Goal: Task Accomplishment & Management: Complete application form

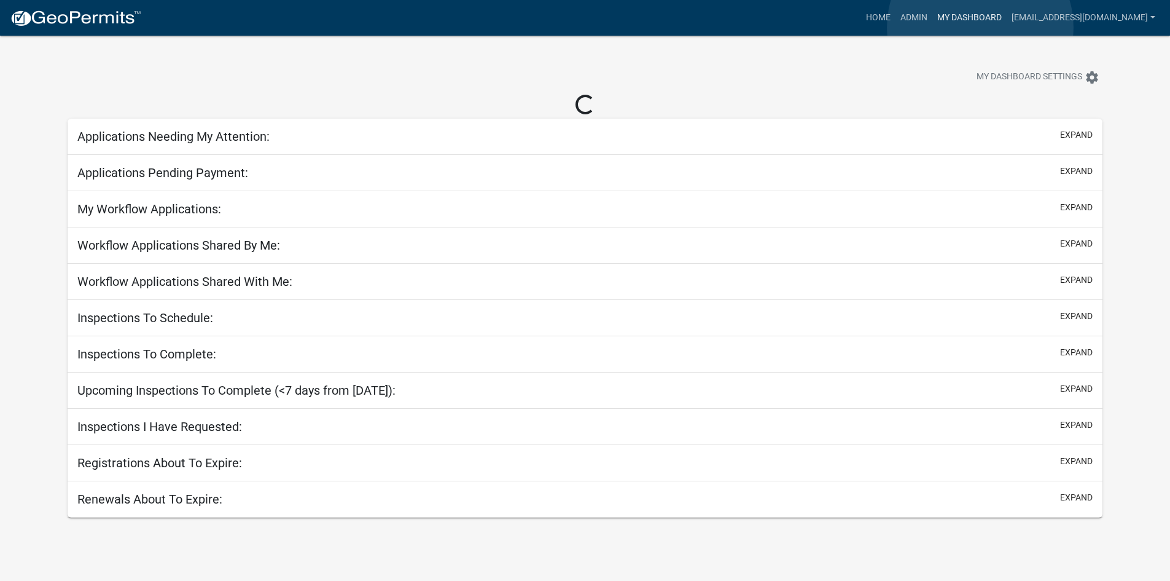
click at [981, 27] on link "My Dashboard" at bounding box center [970, 17] width 74 height 23
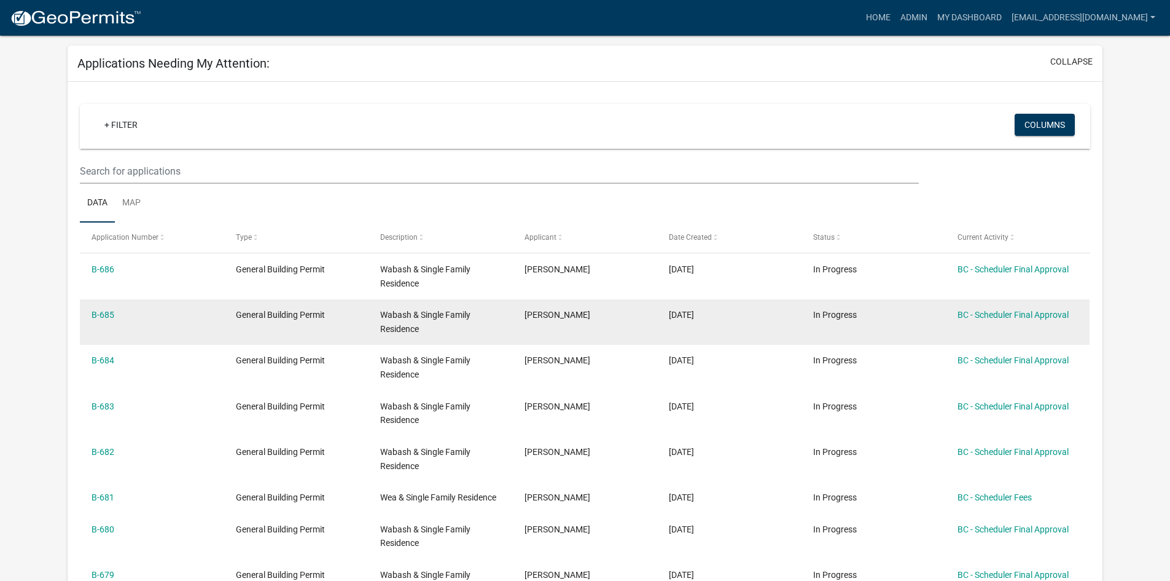
scroll to position [123, 0]
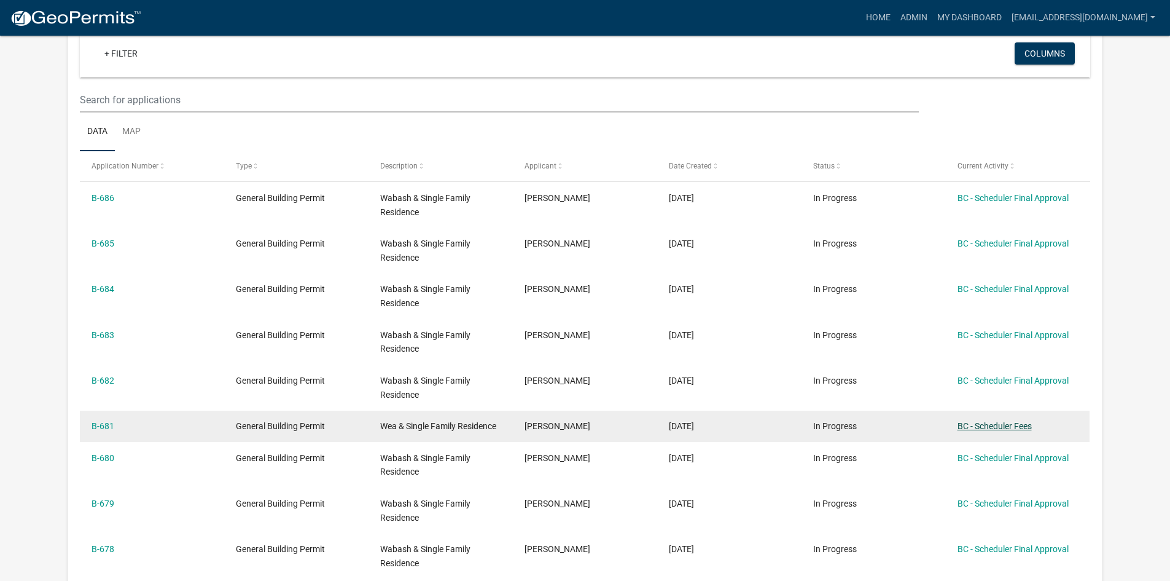
click at [1005, 422] on link "BC - Scheduler Fees" at bounding box center [995, 426] width 74 height 10
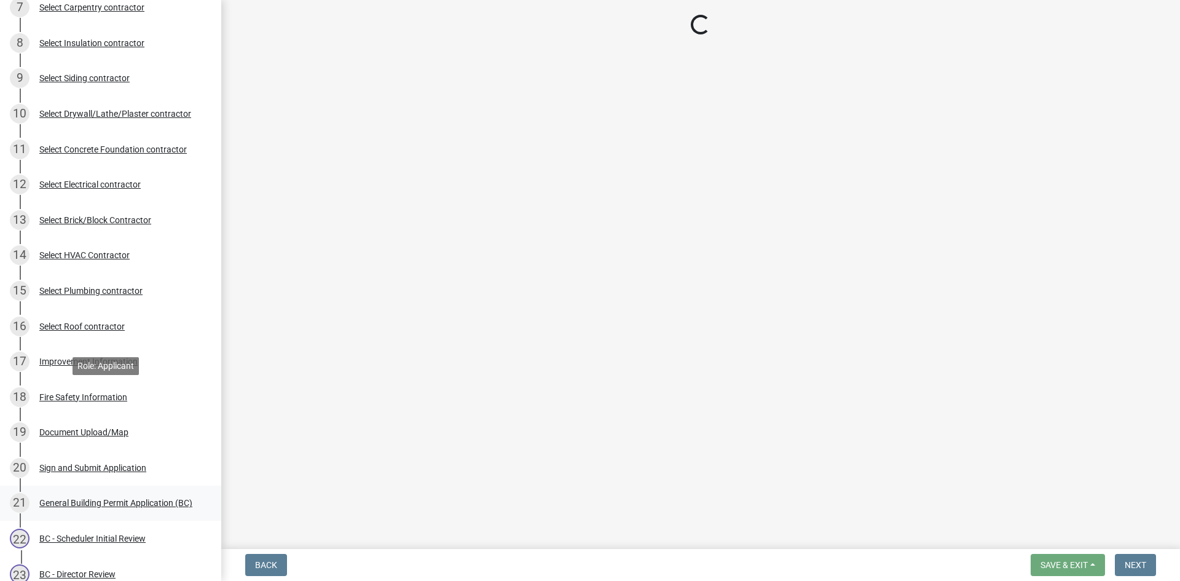
scroll to position [492, 0]
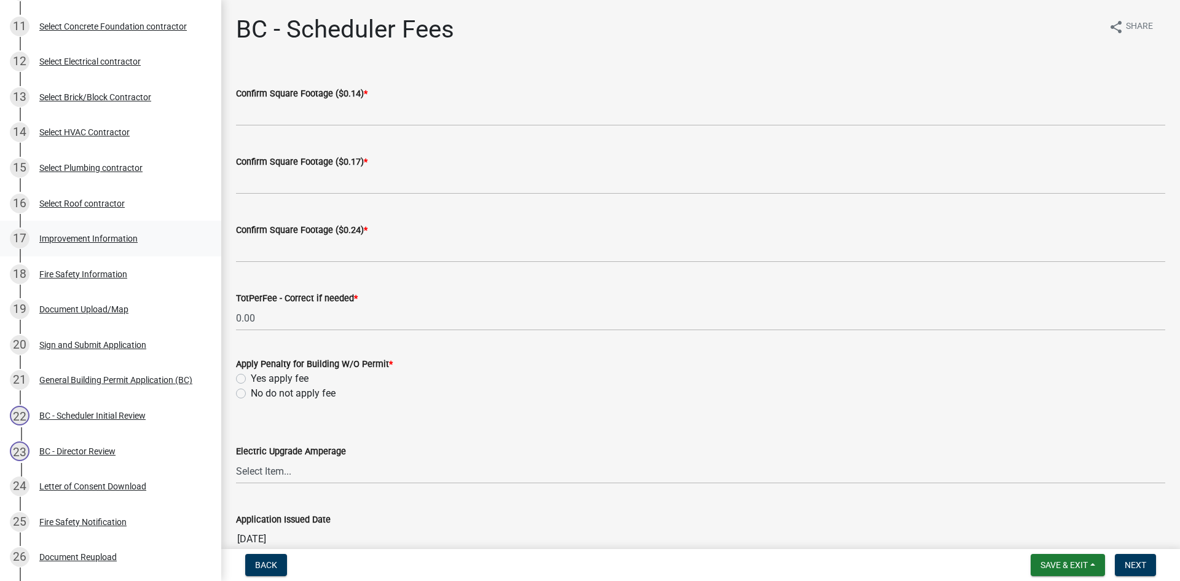
click at [77, 243] on div "Improvement Information" at bounding box center [88, 238] width 98 height 9
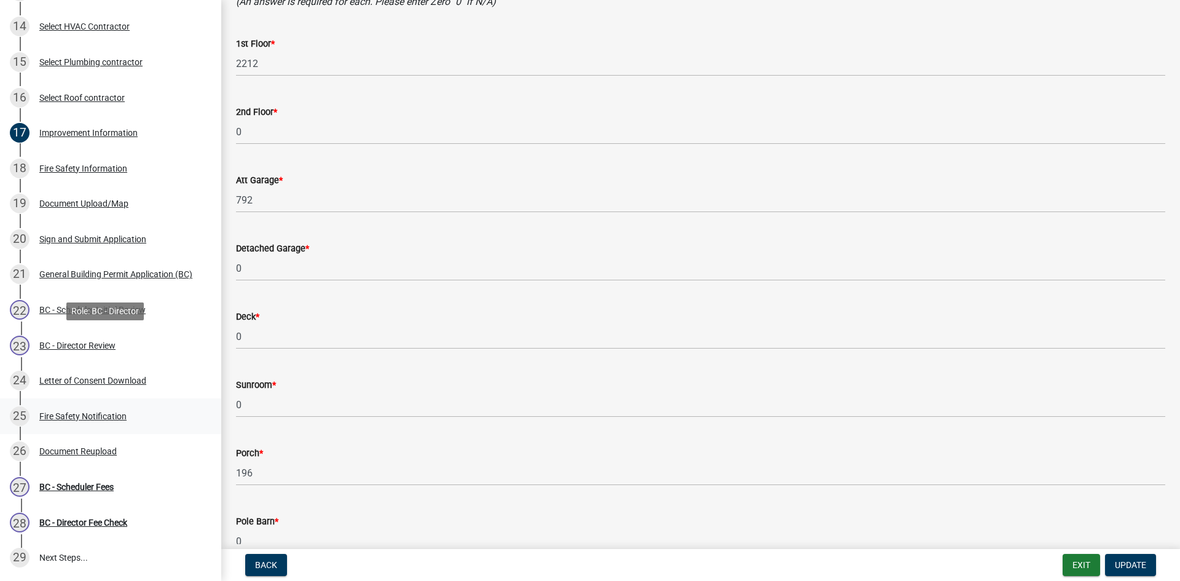
scroll to position [676, 0]
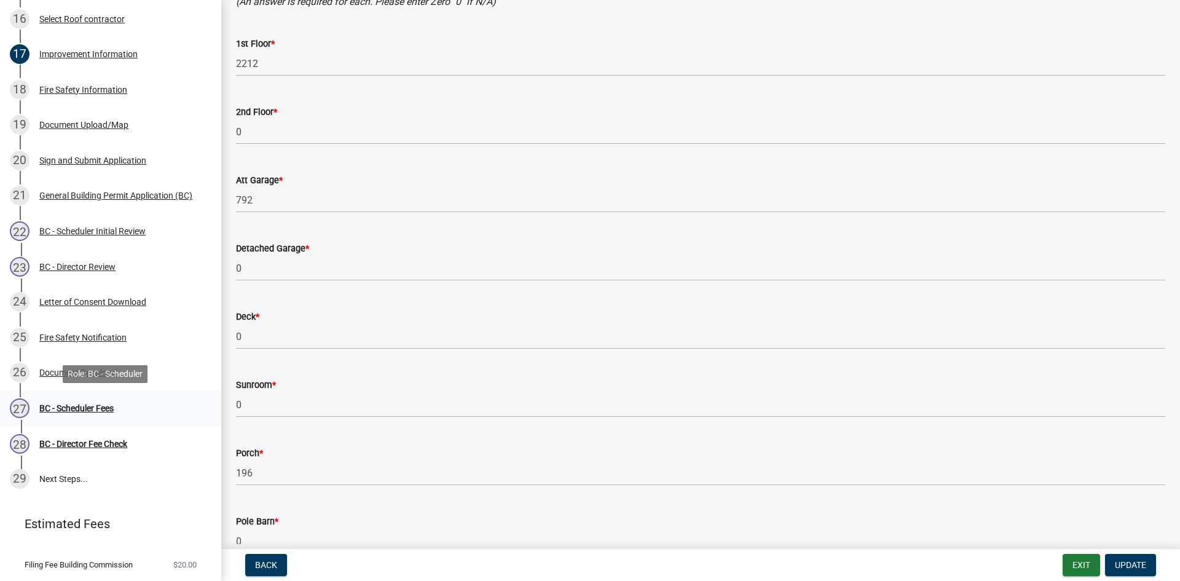
click at [71, 409] on div "BC - Scheduler Fees" at bounding box center [76, 408] width 74 height 9
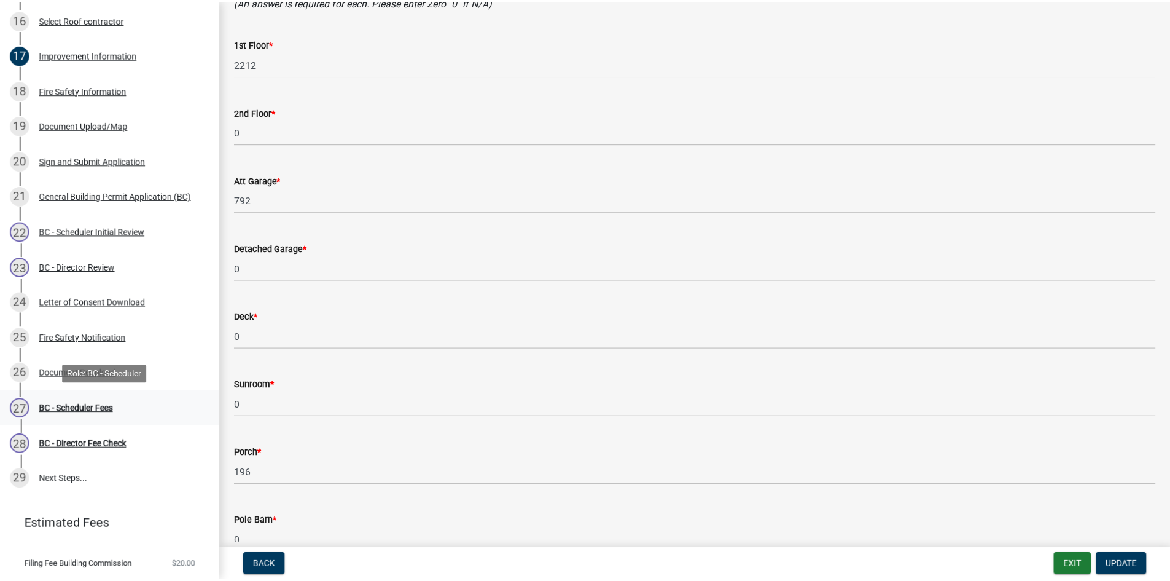
scroll to position [0, 0]
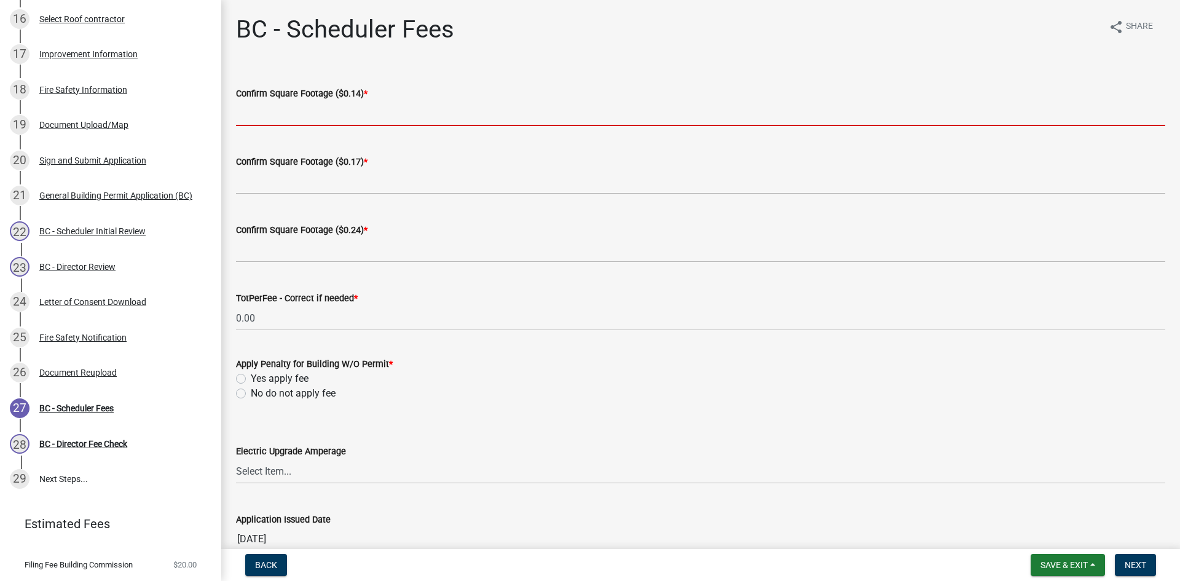
click at [367, 117] on input "text" at bounding box center [700, 113] width 929 height 25
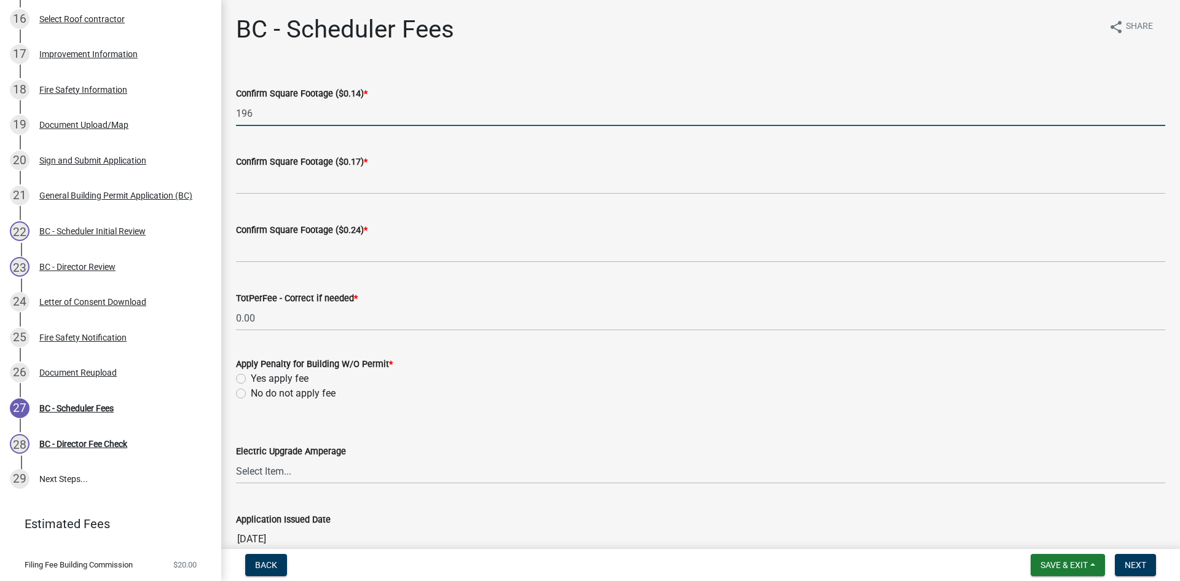
type input "196"
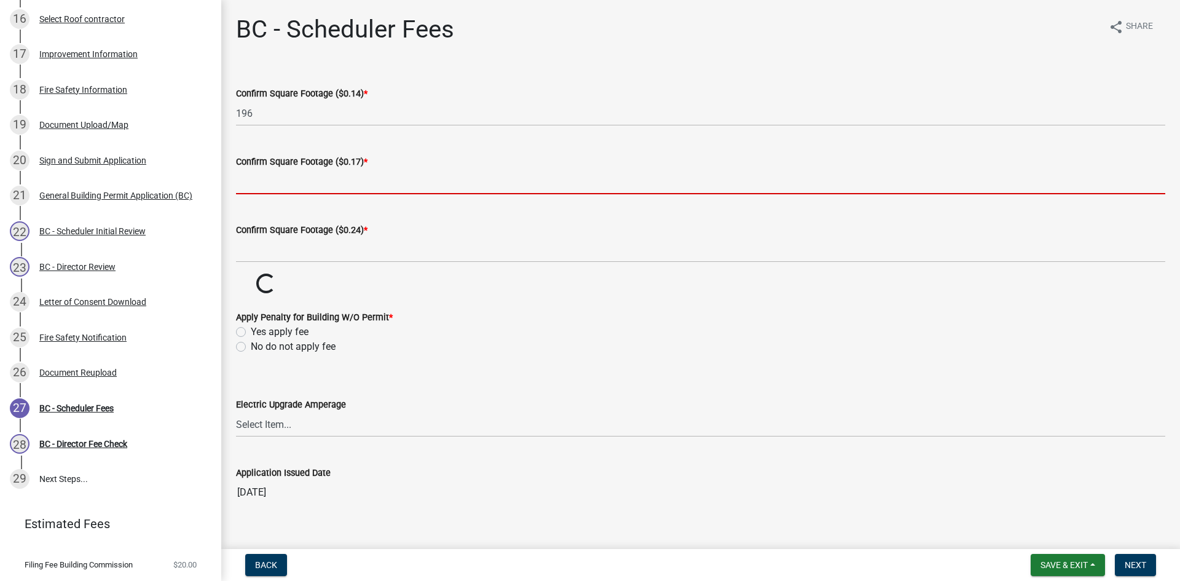
click at [322, 184] on input "text" at bounding box center [700, 181] width 929 height 25
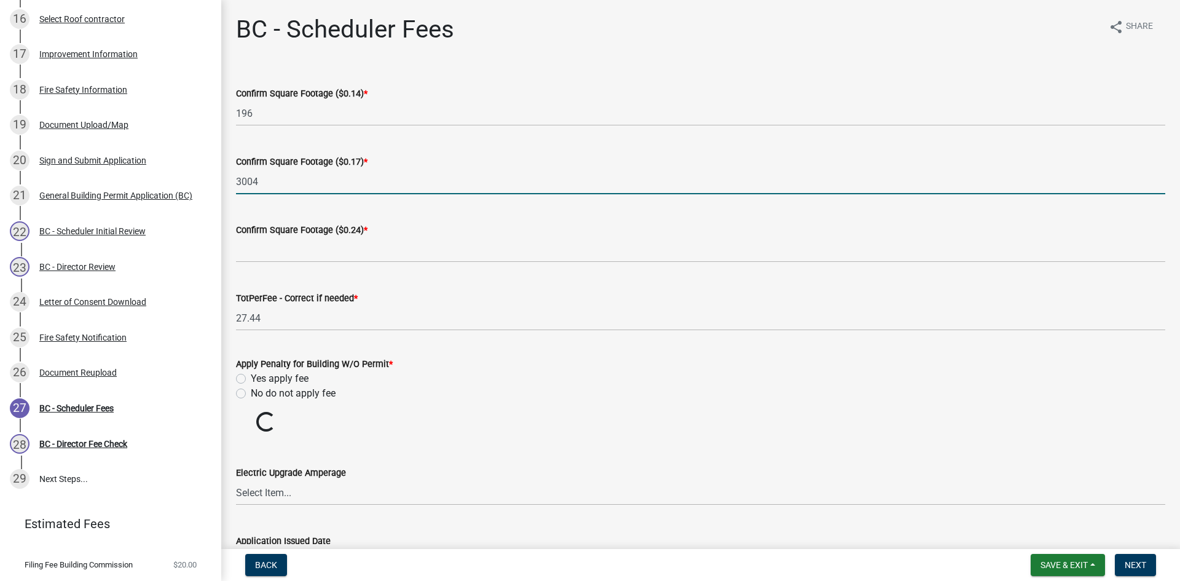
type input "3004"
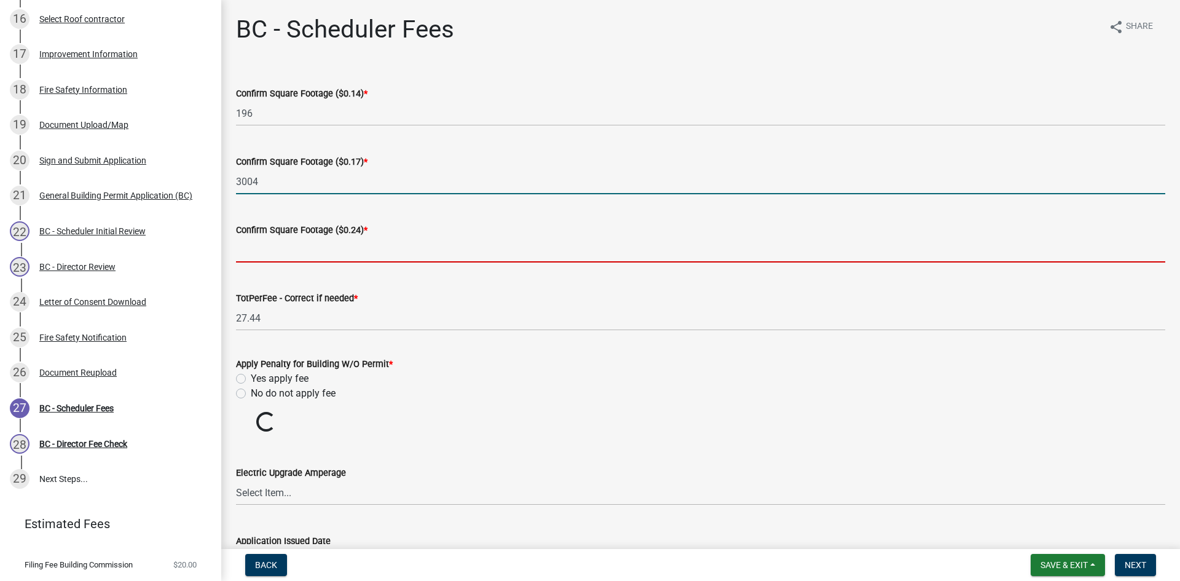
drag, startPoint x: 315, startPoint y: 245, endPoint x: 316, endPoint y: 256, distance: 10.6
click at [315, 245] on input "text" at bounding box center [700, 249] width 929 height 25
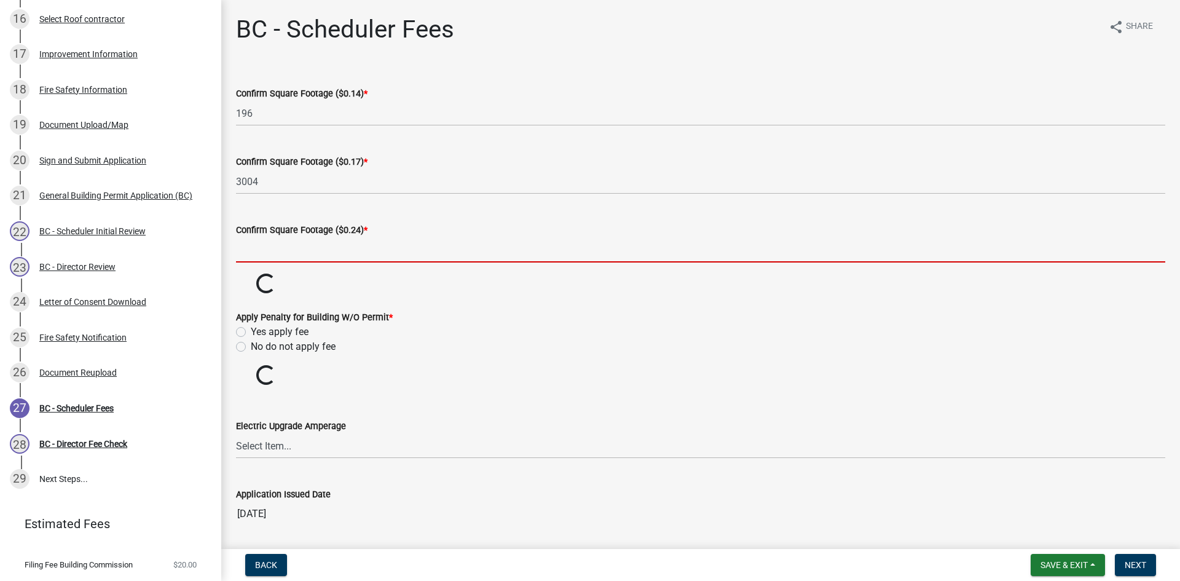
type input "0"
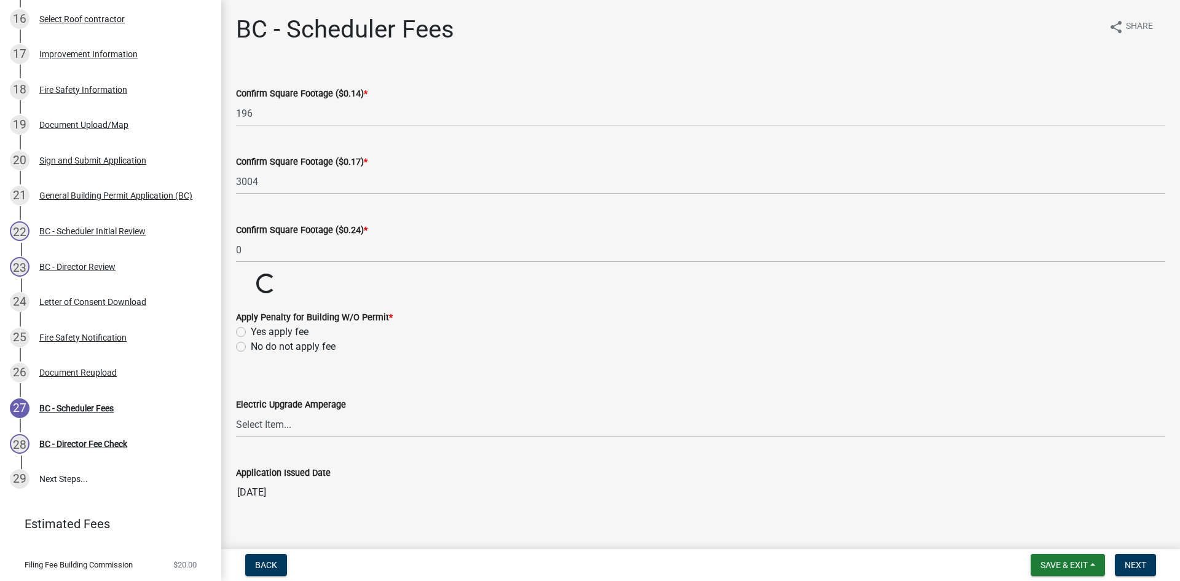
click at [240, 398] on wm-data-entity-input-list "Confirm Square Footage ($0.14) * 196 Confirm Square Footage ($0.17) * 3004 Conf…" at bounding box center [700, 291] width 929 height 445
click at [251, 342] on label "No do not apply fee" at bounding box center [293, 346] width 85 height 15
click at [251, 342] on input "No do not apply fee" at bounding box center [255, 343] width 8 height 8
radio input "true"
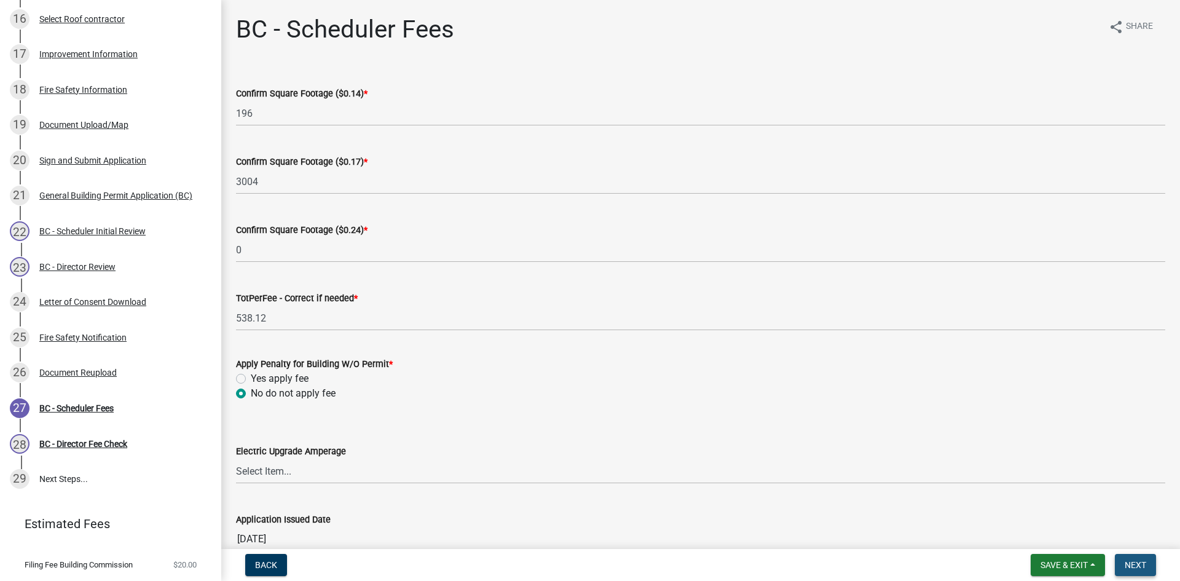
click at [1137, 562] on span "Next" at bounding box center [1135, 565] width 22 height 10
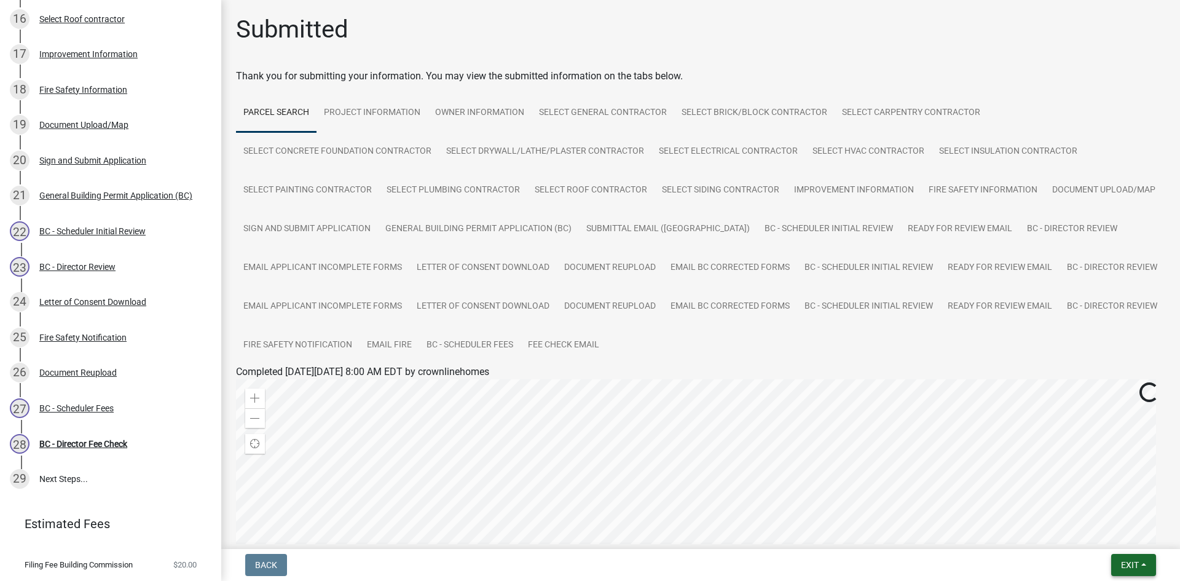
drag, startPoint x: 1140, startPoint y: 571, endPoint x: 1107, endPoint y: 559, distance: 34.6
click at [1140, 571] on button "Exit" at bounding box center [1133, 565] width 45 height 22
click at [1087, 541] on button "Save & Exit" at bounding box center [1106, 532] width 98 height 29
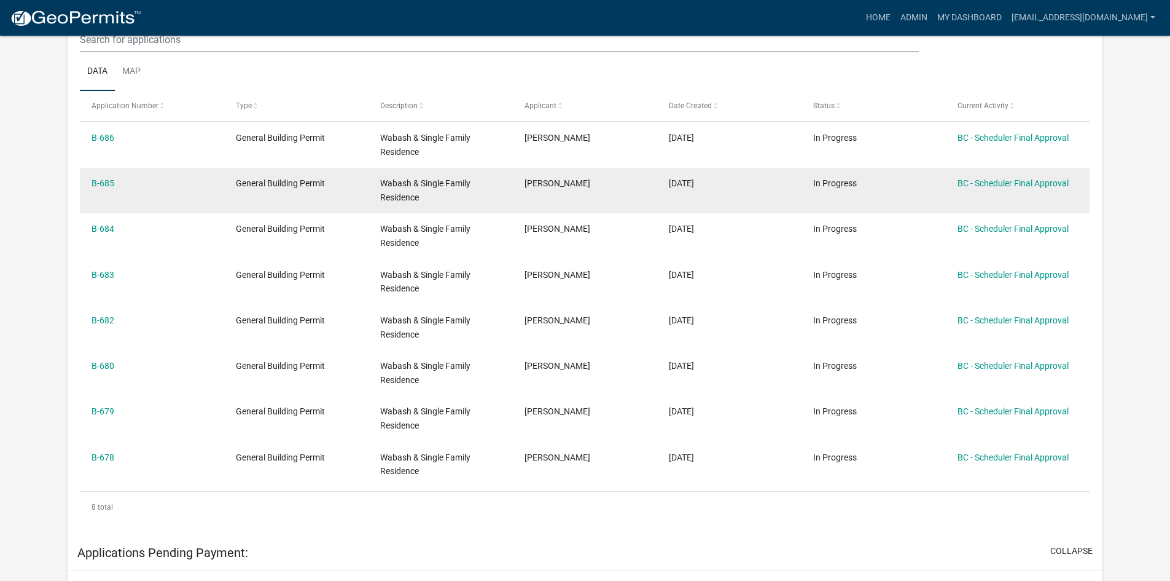
scroll to position [184, 0]
